Goal: Information Seeking & Learning: Learn about a topic

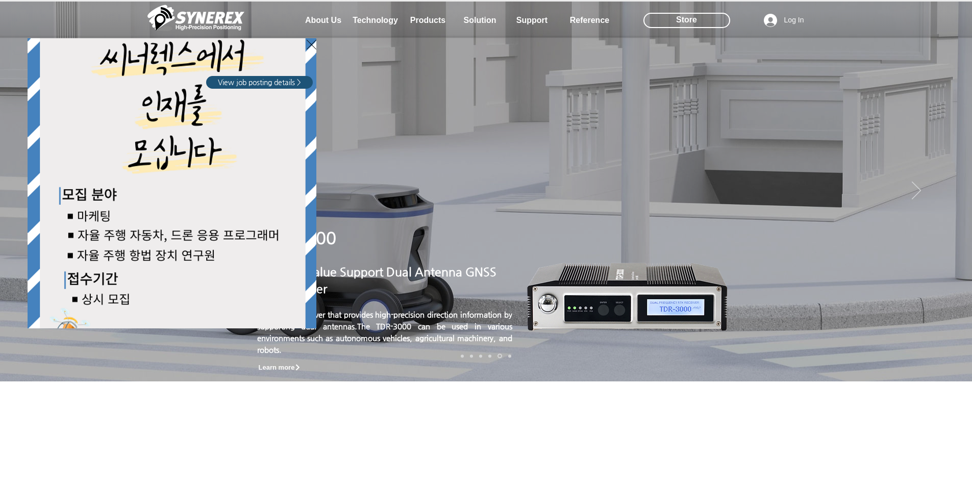
click at [949, 192] on div "LimX Dinamics" at bounding box center [486, 245] width 972 height 490
click at [950, 202] on div "LimX Dinamics" at bounding box center [486, 245] width 972 height 490
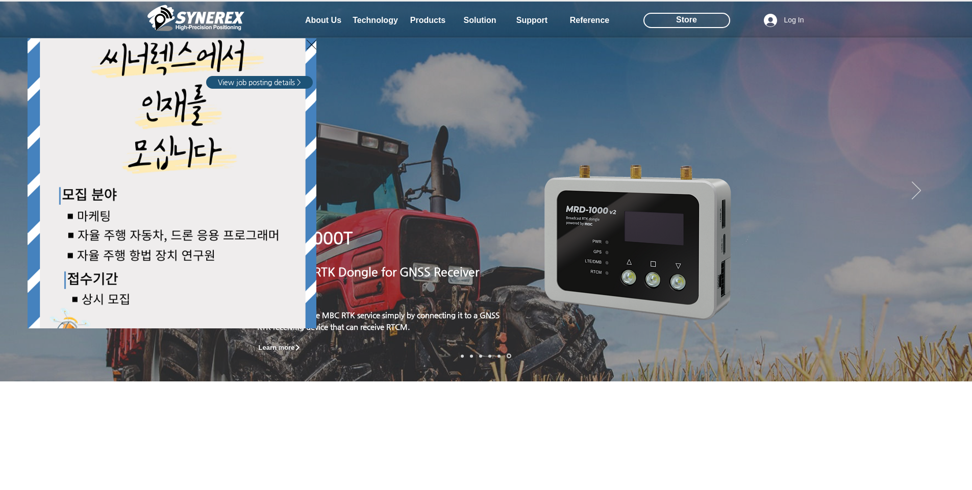
click at [950, 195] on div "LimX Dinamics" at bounding box center [486, 245] width 972 height 490
click at [417, 19] on div "LimX Dinamics" at bounding box center [486, 245] width 972 height 490
click at [315, 17] on div "LimX Dinamics" at bounding box center [486, 245] width 972 height 490
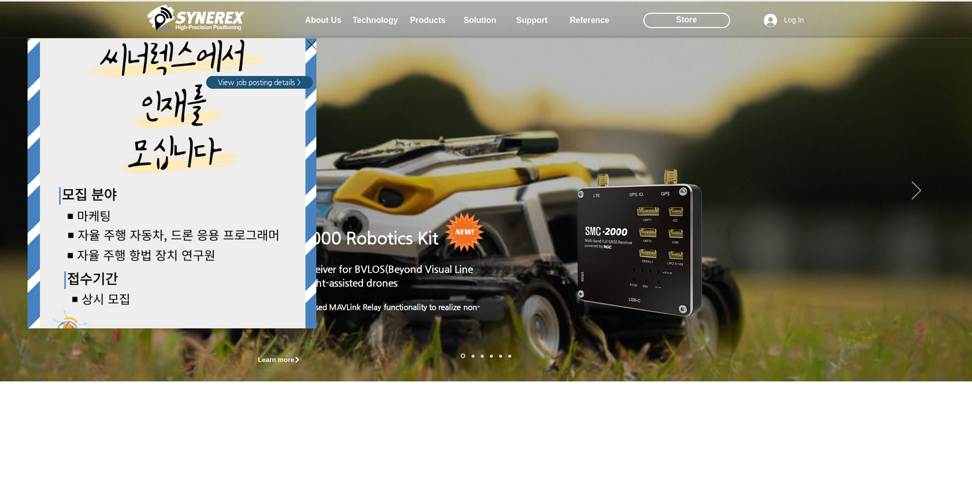
click at [373, 17] on div "LimX Dinamics" at bounding box center [486, 245] width 972 height 490
click at [312, 44] on icon "Back to site" at bounding box center [312, 44] width 10 height 13
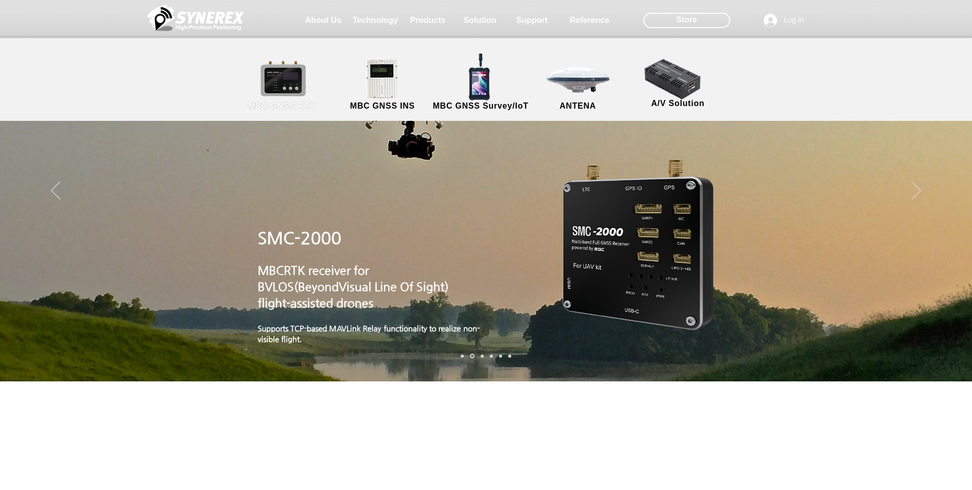
click at [286, 91] on link "MBC GNSS RTK" at bounding box center [282, 86] width 92 height 54
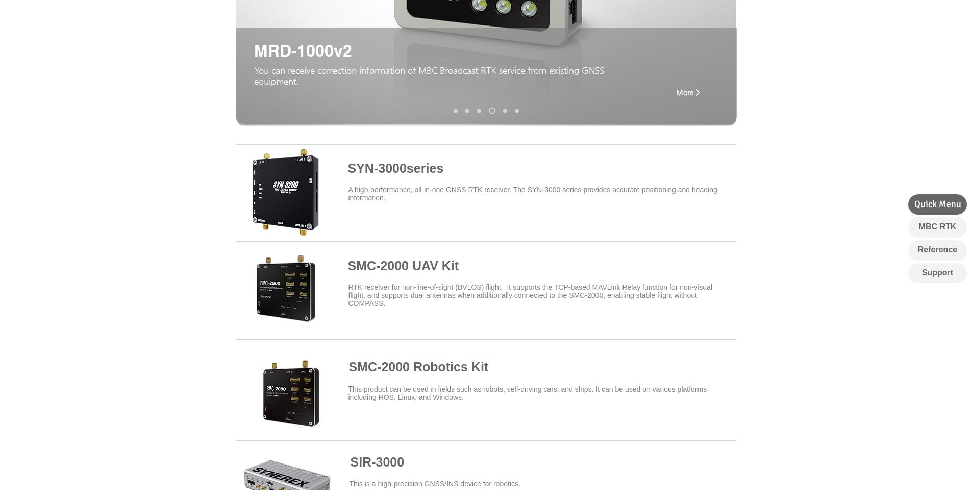
scroll to position [184, 0]
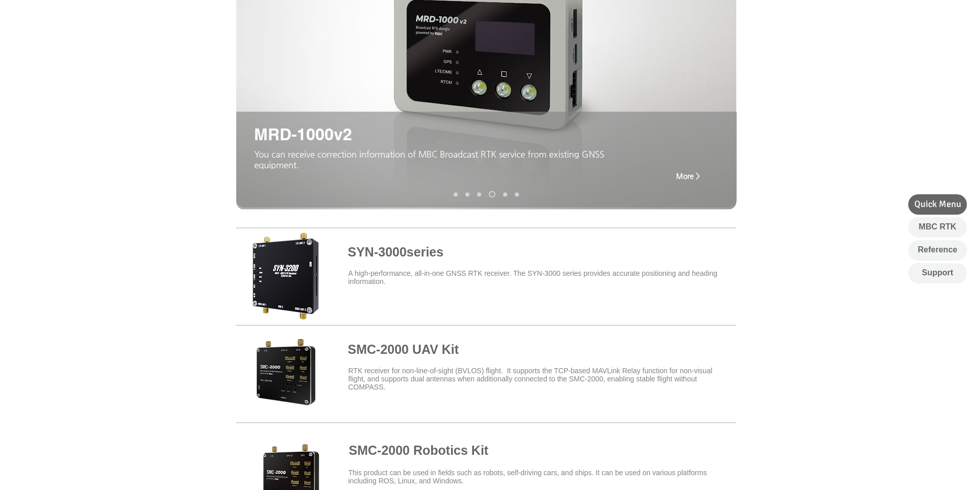
click at [293, 292] on span at bounding box center [486, 274] width 500 height 89
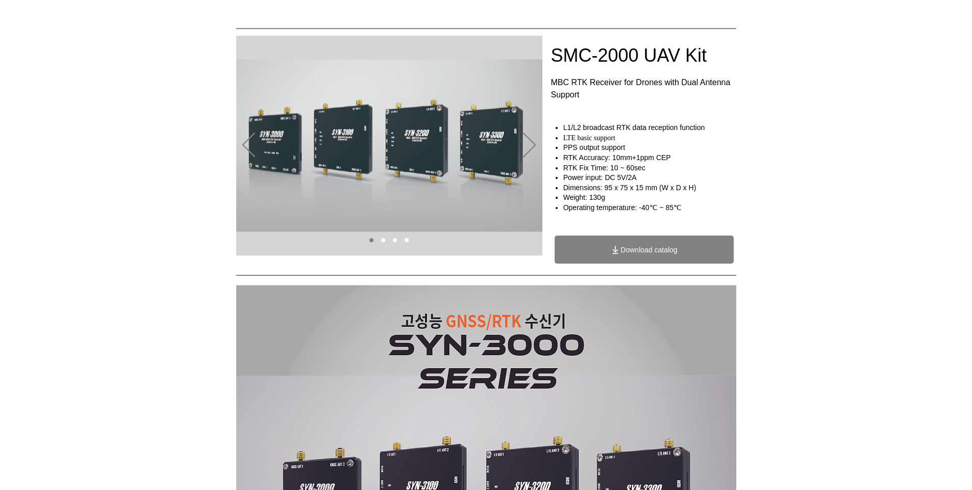
scroll to position [61, 0]
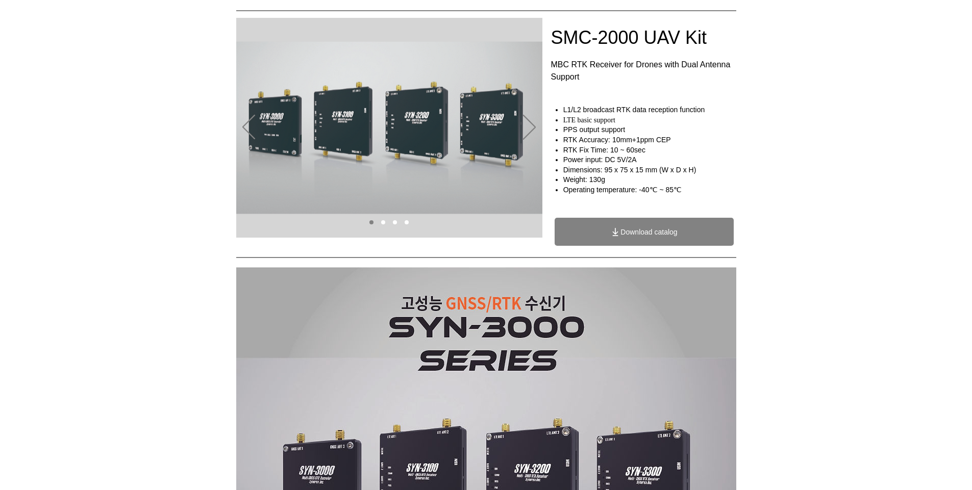
click at [708, 135] on h4 "RTK Accuracy: 10mm+1ppm CEP" at bounding box center [652, 140] width 179 height 10
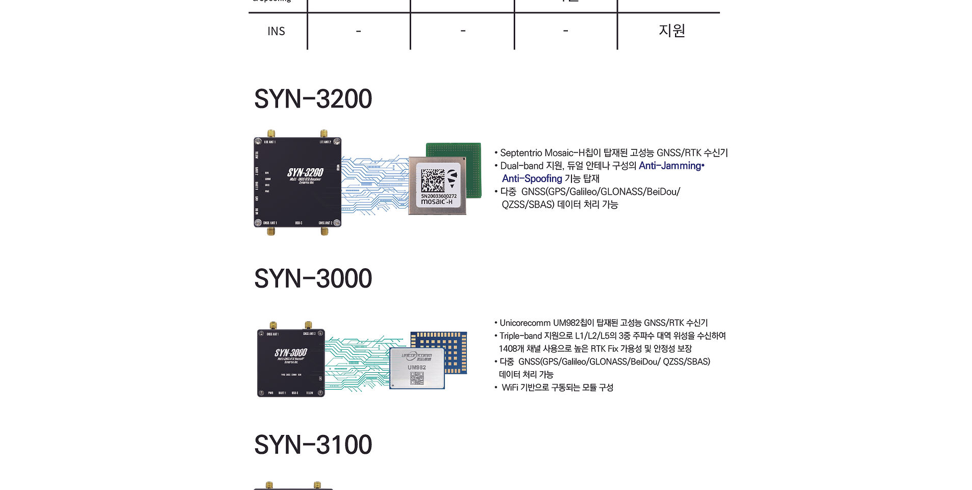
scroll to position [2082, 0]
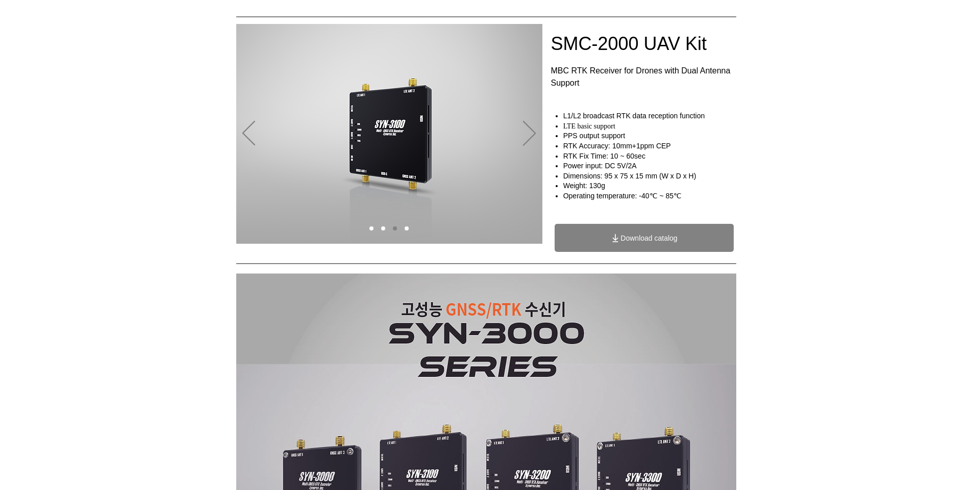
scroll to position [0, 0]
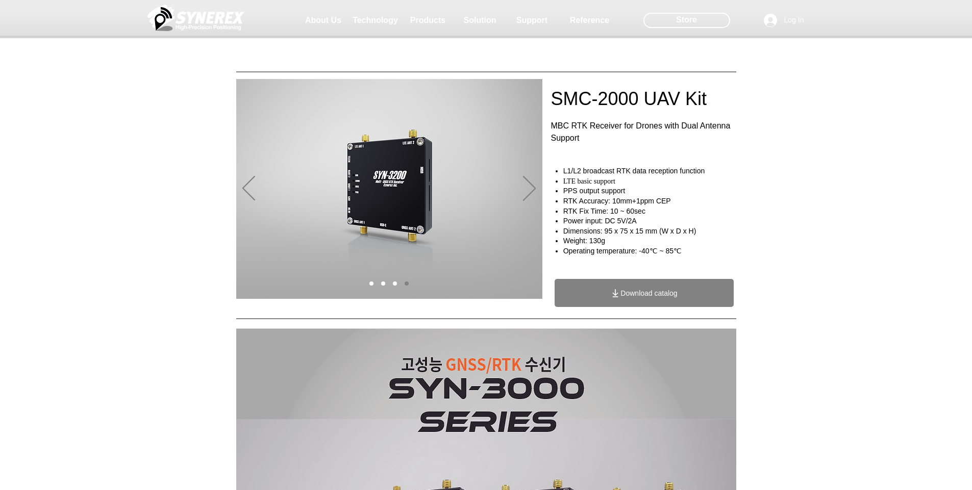
click at [595, 287] on span "Download catalog" at bounding box center [644, 293] width 179 height 28
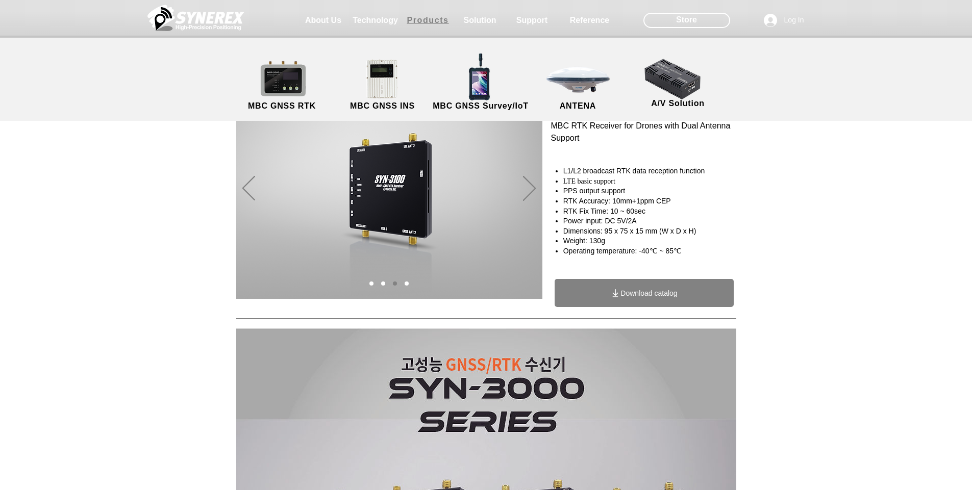
click at [436, 18] on span "Products" at bounding box center [428, 20] width 42 height 9
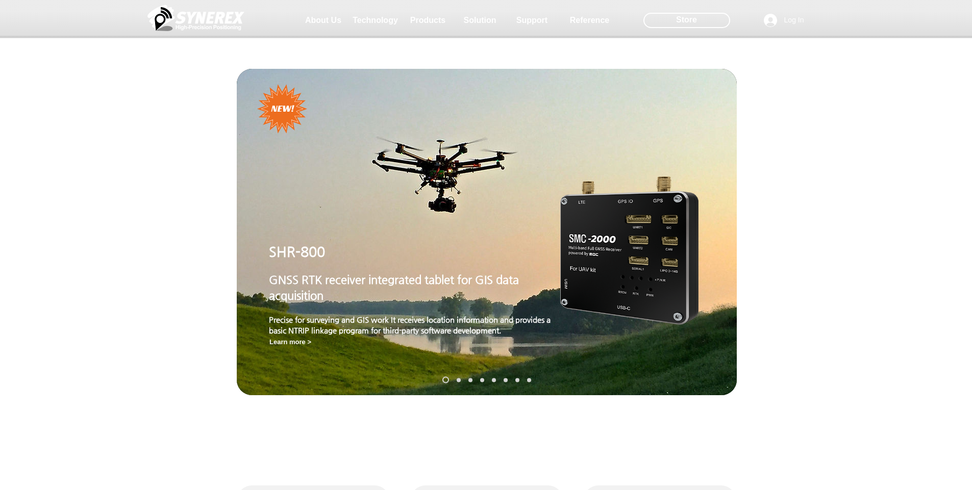
click at [672, 277] on img "Slideshow" at bounding box center [629, 251] width 138 height 148
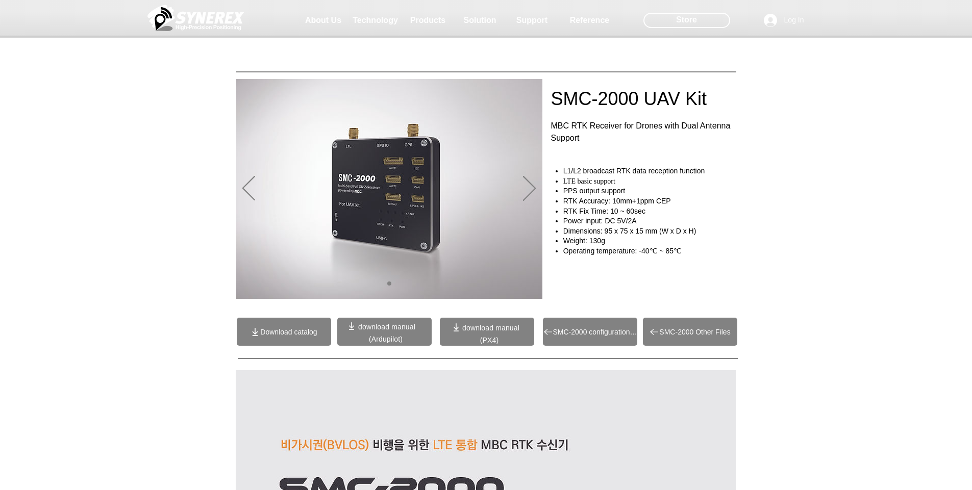
click at [474, 332] on span "download manual" at bounding box center [490, 328] width 57 height 8
